Goal: Complete application form

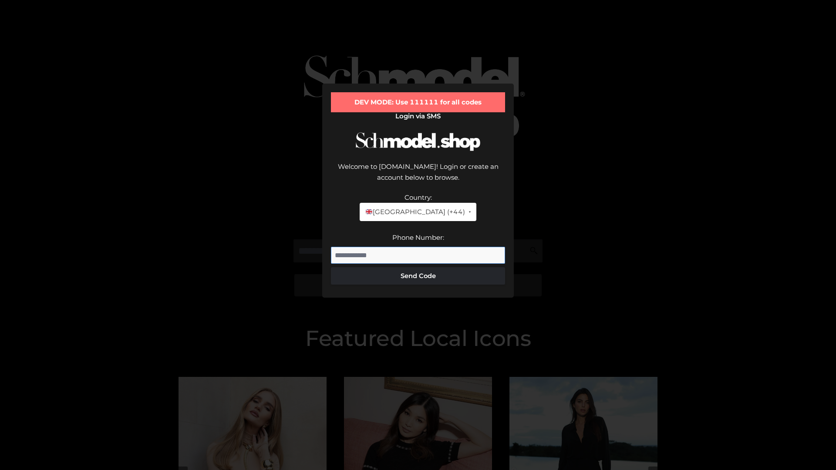
click at [418, 247] on input "Phone Number:" at bounding box center [418, 255] width 174 height 17
type input "**********"
click at [418, 267] on button "Send Code" at bounding box center [418, 275] width 174 height 17
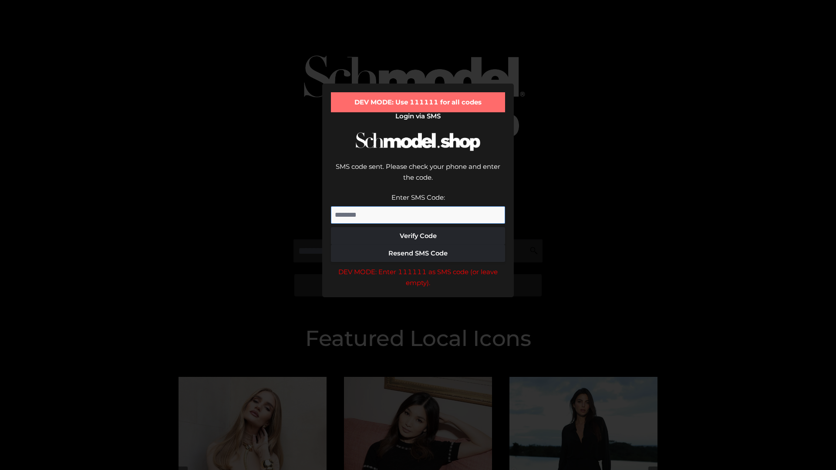
click at [418, 206] on input "Enter SMS Code:" at bounding box center [418, 214] width 174 height 17
type input "******"
click at [418, 227] on button "Verify Code" at bounding box center [418, 235] width 174 height 17
click at [418, 266] on div "DEV MODE: Enter 111111 as SMS code (or leave empty)." at bounding box center [418, 277] width 174 height 22
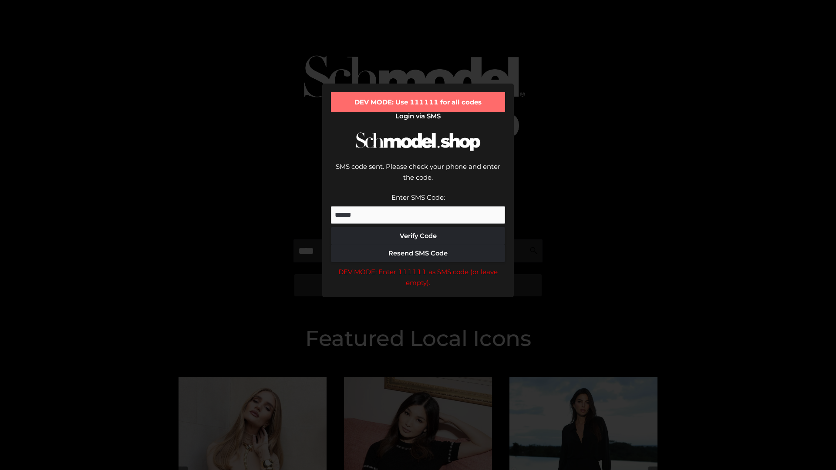
click at [418, 266] on div "DEV MODE: Enter 111111 as SMS code (or leave empty)." at bounding box center [418, 277] width 174 height 22
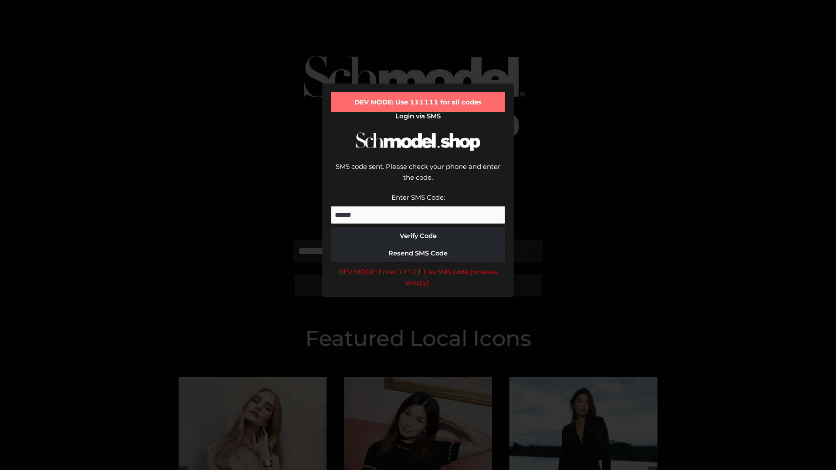
click at [418, 266] on div "DEV MODE: Enter 111111 as SMS code (or leave empty)." at bounding box center [418, 277] width 174 height 22
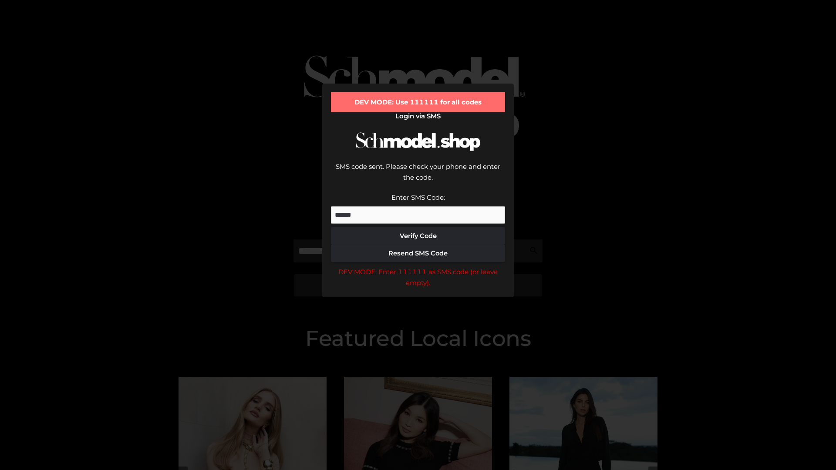
click at [418, 266] on div "DEV MODE: Enter 111111 as SMS code (or leave empty)." at bounding box center [418, 277] width 174 height 22
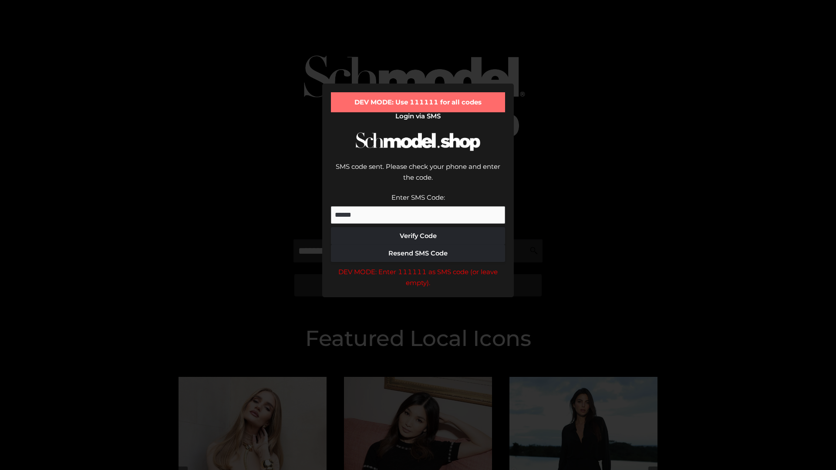
click at [418, 266] on div "DEV MODE: Enter 111111 as SMS code (or leave empty)." at bounding box center [418, 277] width 174 height 22
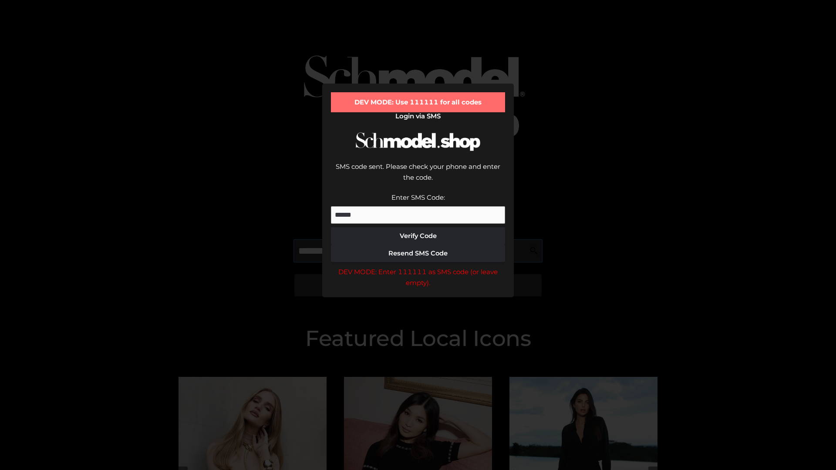
scroll to position [0, 0]
click at [418, 266] on div "DEV MODE: Enter 111111 as SMS code (or leave empty)." at bounding box center [418, 277] width 174 height 22
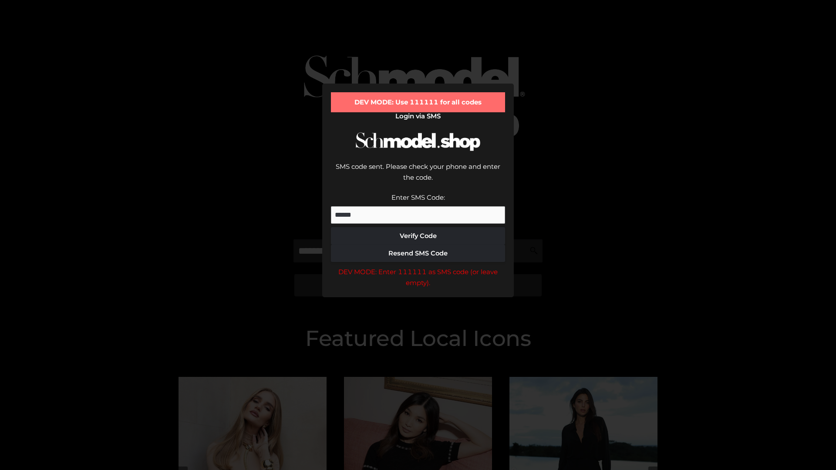
click at [418, 266] on div "DEV MODE: Enter 111111 as SMS code (or leave empty)." at bounding box center [418, 277] width 174 height 22
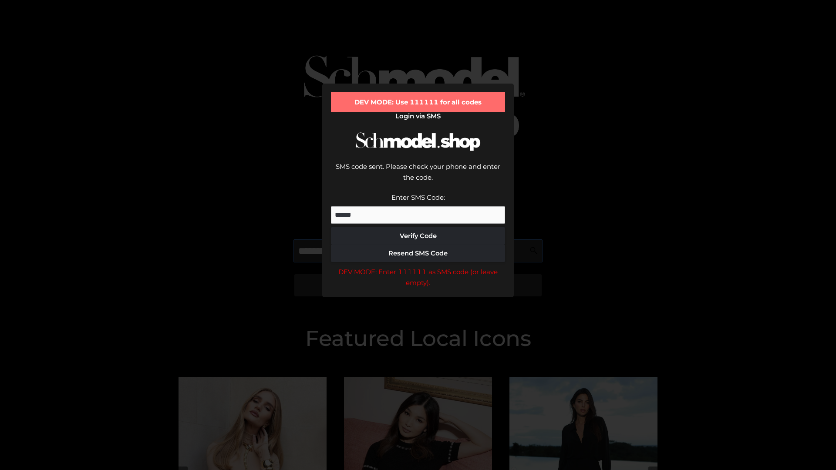
scroll to position [0, 53]
click at [418, 266] on div "DEV MODE: Enter 111111 as SMS code (or leave empty)." at bounding box center [418, 277] width 174 height 22
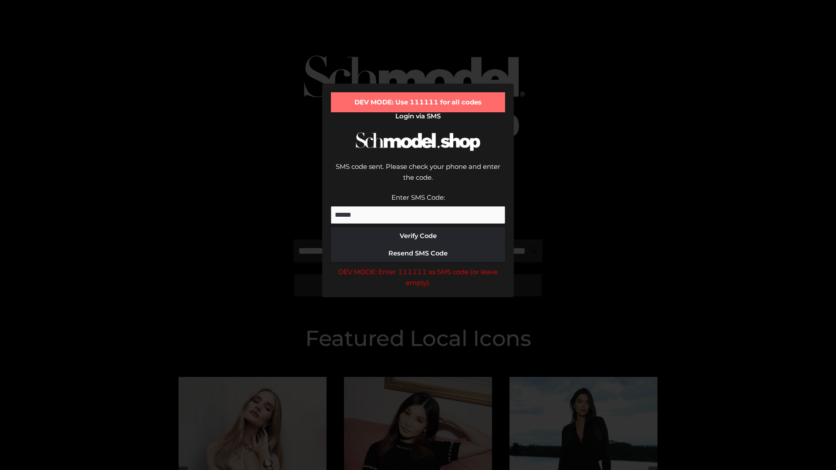
click at [418, 266] on div "DEV MODE: Enter 111111 as SMS code (or leave empty)." at bounding box center [418, 277] width 174 height 22
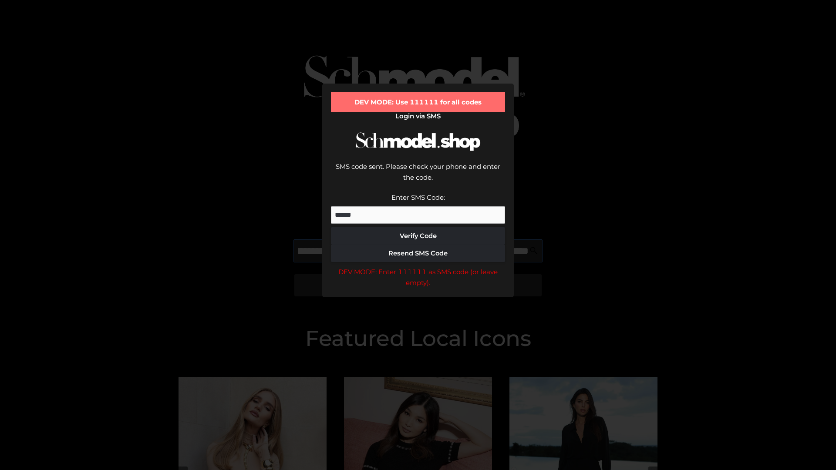
scroll to position [0, 108]
click at [418, 266] on div "DEV MODE: Enter 111111 as SMS code (or leave empty)." at bounding box center [418, 277] width 174 height 22
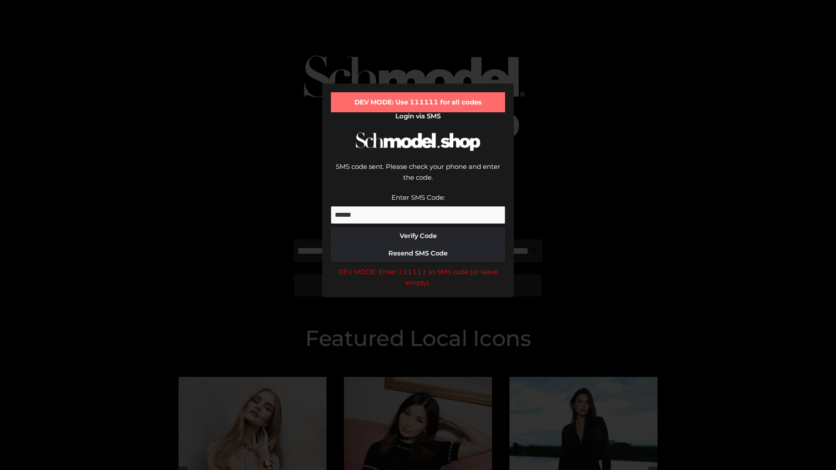
click at [418, 266] on div "DEV MODE: Enter 111111 as SMS code (or leave empty)." at bounding box center [418, 277] width 174 height 22
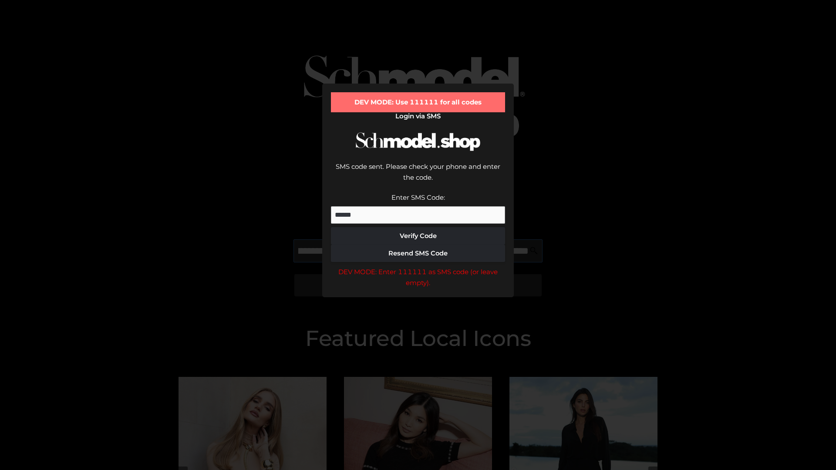
scroll to position [0, 158]
click at [418, 266] on div "DEV MODE: Enter 111111 as SMS code (or leave empty)." at bounding box center [418, 277] width 174 height 22
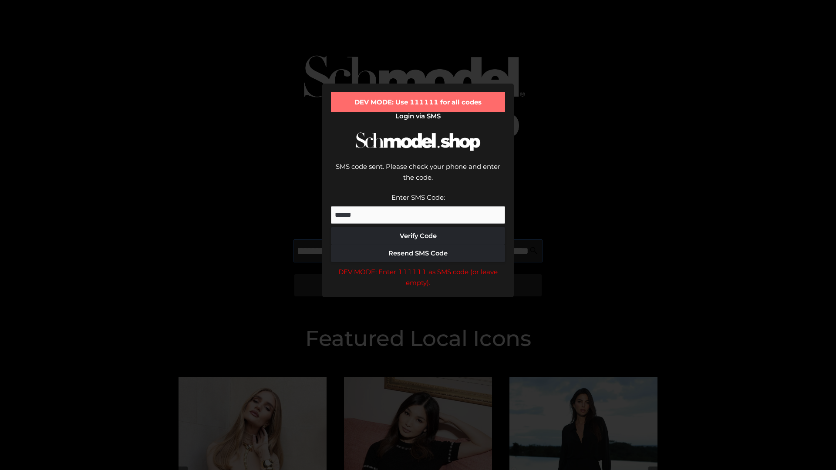
type input "**********"
